Goal: Task Accomplishment & Management: Use online tool/utility

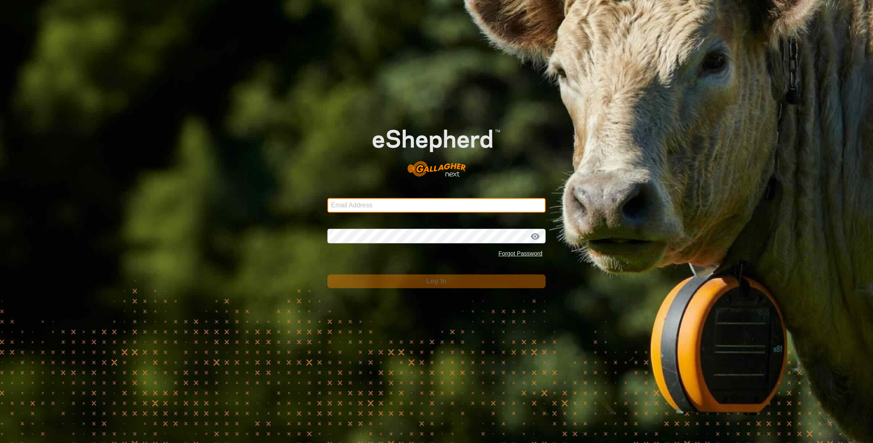
click at [372, 205] on input "Email Address" at bounding box center [436, 205] width 218 height 15
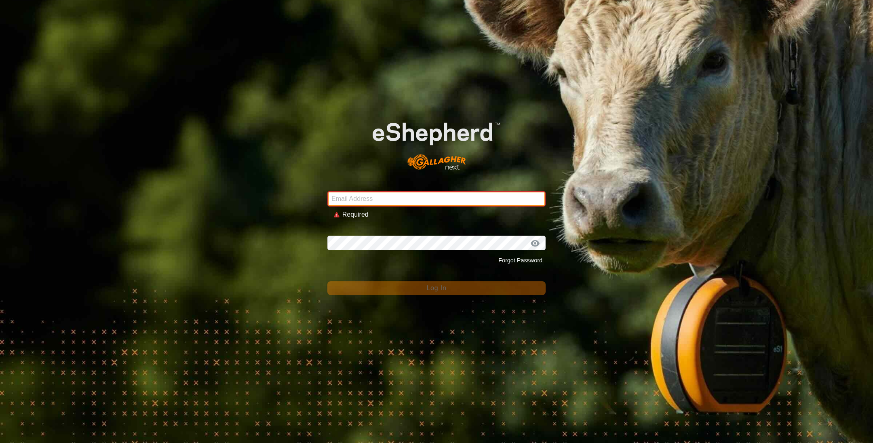
type input "[EMAIL_ADDRESS][DOMAIN_NAME]"
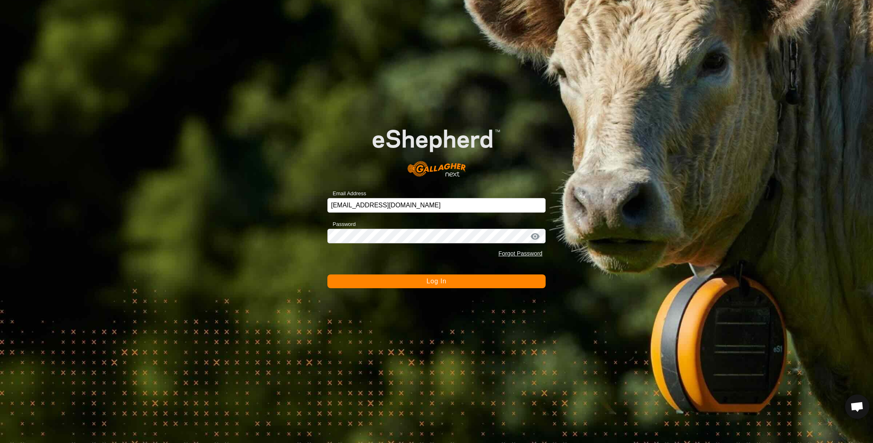
click at [412, 284] on button "Log In" at bounding box center [436, 281] width 218 height 14
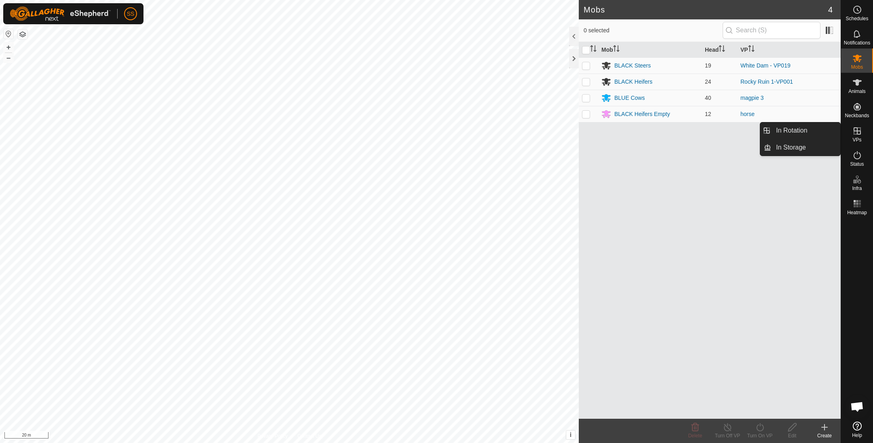
click at [866, 131] on div "VPs" at bounding box center [857, 133] width 32 height 24
click at [823, 133] on link "In Rotation" at bounding box center [805, 130] width 69 height 16
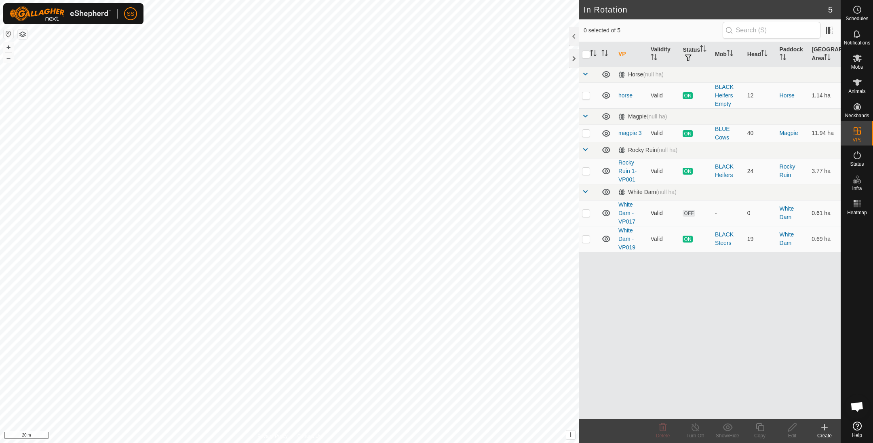
click at [590, 212] on td at bounding box center [588, 213] width 19 height 26
checkbox input "true"
click at [761, 421] on div "Copy" at bounding box center [760, 431] width 32 height 24
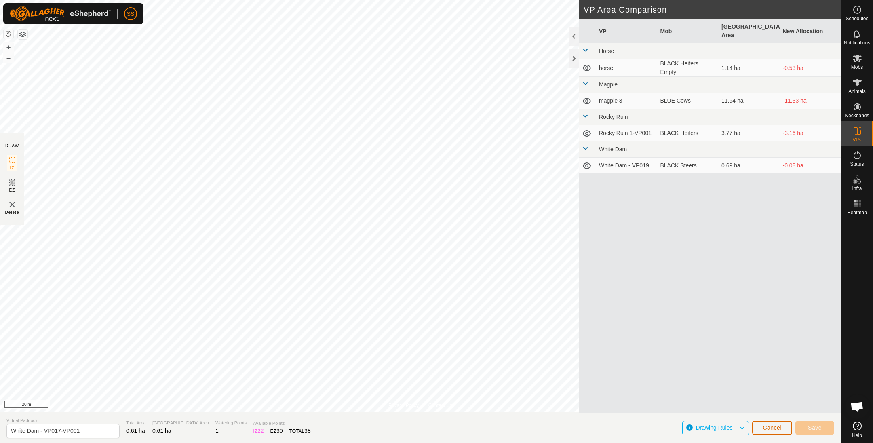
click at [765, 421] on button "Cancel" at bounding box center [772, 428] width 40 height 14
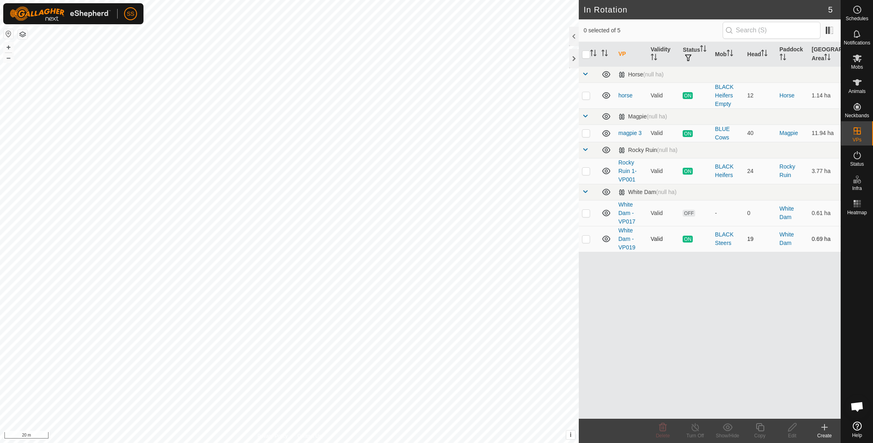
click at [586, 239] on p-checkbox at bounding box center [586, 239] width 8 height 6
checkbox input "true"
click at [759, 427] on icon at bounding box center [760, 427] width 10 height 10
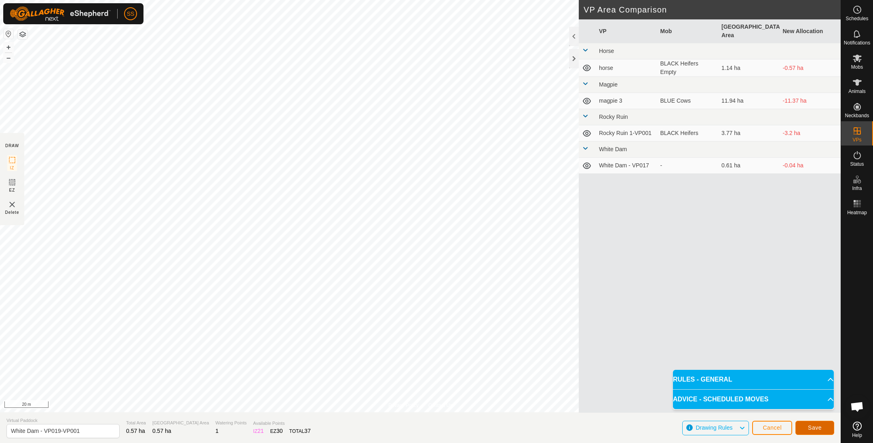
click at [815, 432] on button "Save" at bounding box center [814, 428] width 39 height 14
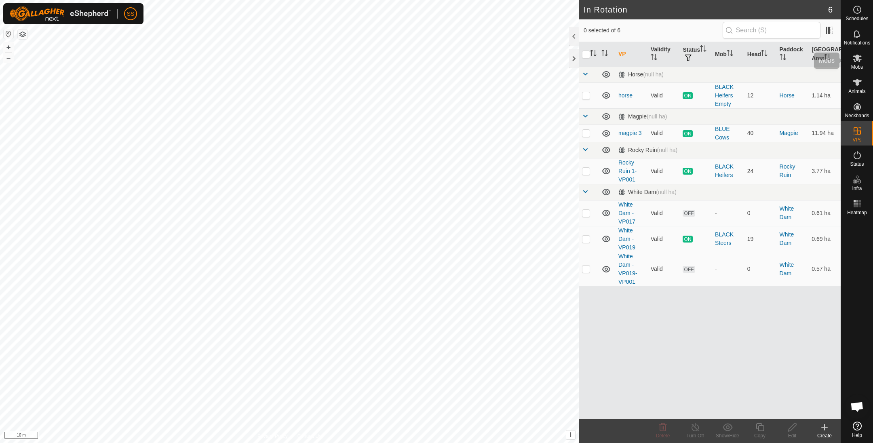
click at [857, 57] on icon at bounding box center [857, 59] width 9 height 8
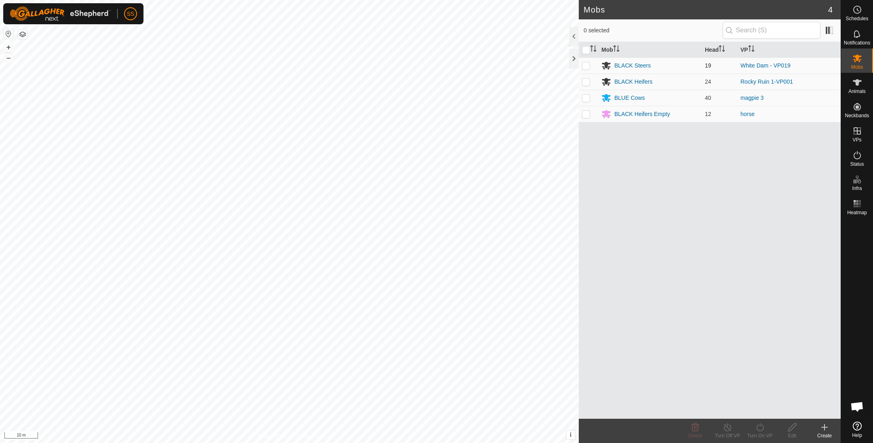
click at [587, 64] on p-checkbox at bounding box center [586, 65] width 8 height 6
checkbox input "true"
click at [754, 427] on turn-on-svg-icon at bounding box center [760, 427] width 32 height 10
click at [754, 405] on link "Now" at bounding box center [784, 410] width 80 height 16
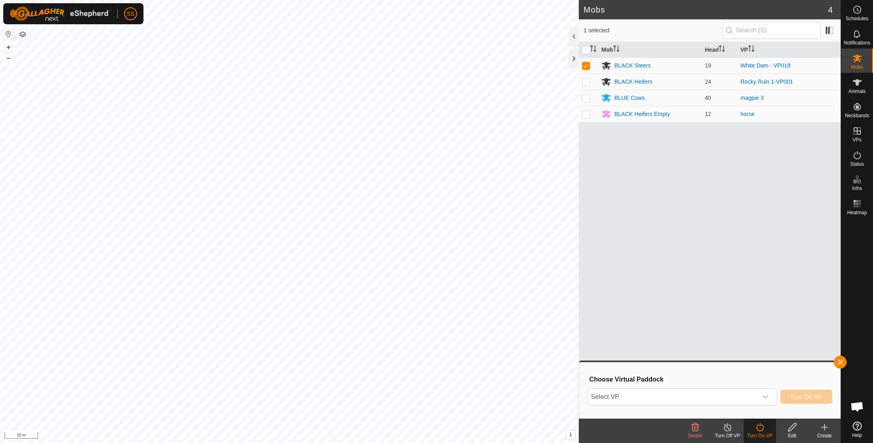
click at [686, 407] on div "Choose Virtual Paddock Select VP Turn On VP" at bounding box center [709, 390] width 251 height 46
click at [685, 400] on span "Select VP" at bounding box center [673, 397] width 170 height 16
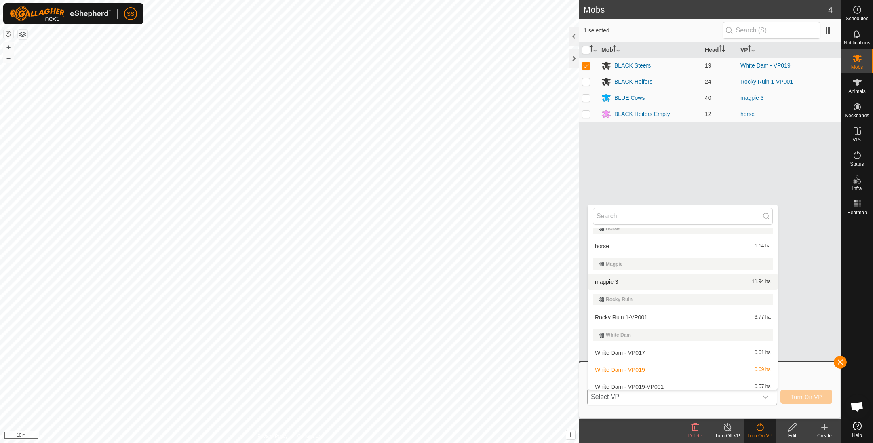
scroll to position [13, 0]
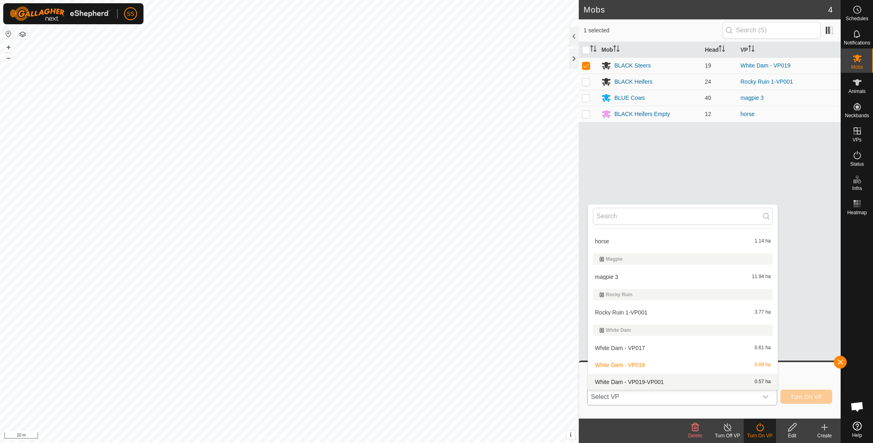
click at [663, 378] on li "White Dam - VP019-VP001 0.57 ha" at bounding box center [683, 382] width 190 height 16
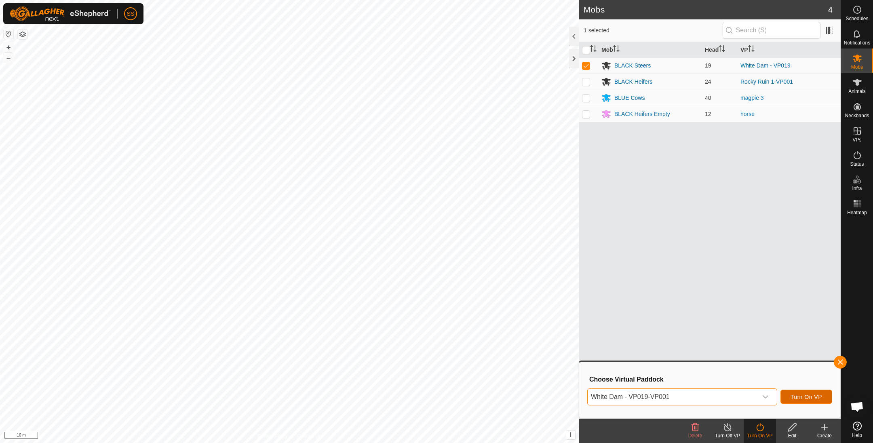
click at [796, 398] on span "Turn On VP" at bounding box center [806, 397] width 32 height 6
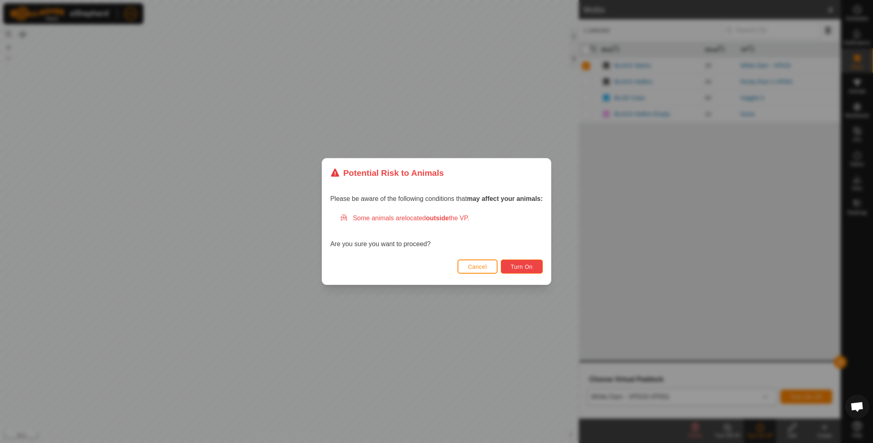
click at [509, 264] on button "Turn On" at bounding box center [522, 266] width 42 height 14
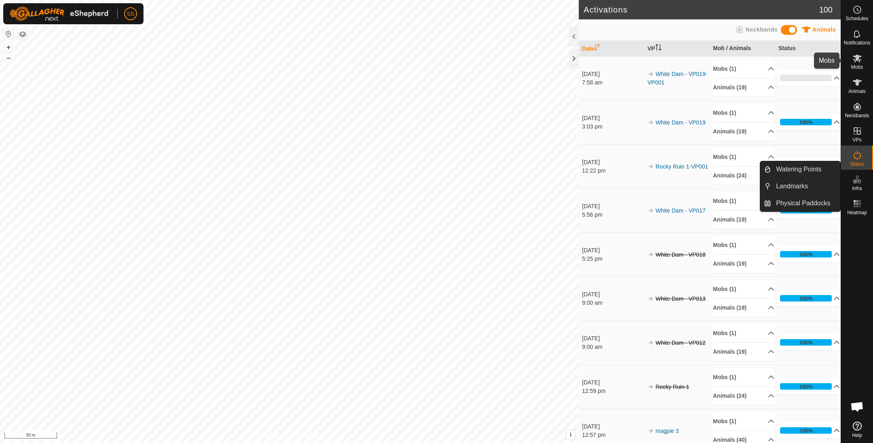
click at [855, 56] on icon at bounding box center [857, 59] width 9 height 8
